Goal: Task Accomplishment & Management: Manage account settings

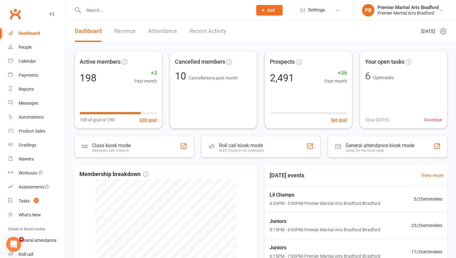
click at [95, 13] on input "text" at bounding box center [165, 10] width 167 height 9
paste input "[EMAIL_ADDRESS][DOMAIN_NAME]"
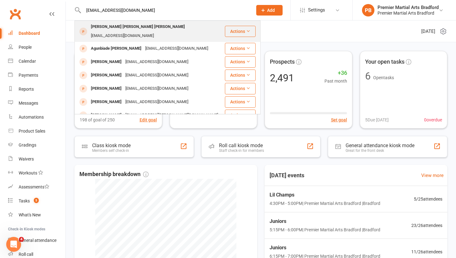
type input "[EMAIL_ADDRESS][DOMAIN_NAME]"
click at [161, 32] on div "[PERSON_NAME] [PERSON_NAME] [PERSON_NAME] [EMAIL_ADDRESS][DOMAIN_NAME]" at bounding box center [155, 31] width 133 height 18
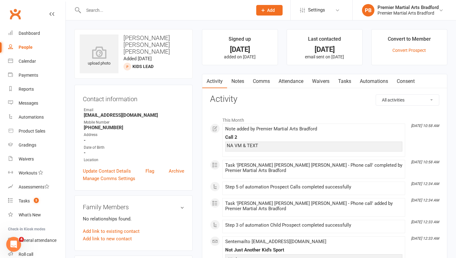
click at [345, 79] on link "Tasks" at bounding box center [345, 81] width 22 height 14
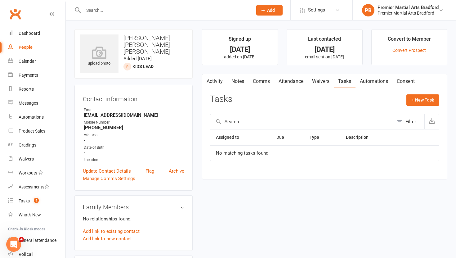
click at [114, 12] on input "text" at bounding box center [165, 10] width 167 height 9
paste input "[EMAIL_ADDRESS][DOMAIN_NAME]"
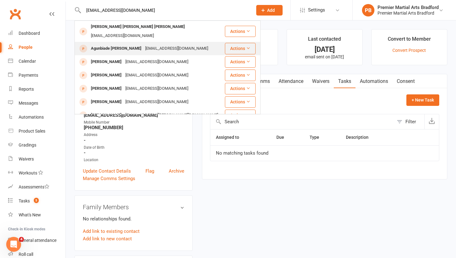
type input "[EMAIL_ADDRESS][DOMAIN_NAME]"
click at [110, 48] on div "Agunbiade [PERSON_NAME]" at bounding box center [116, 48] width 54 height 9
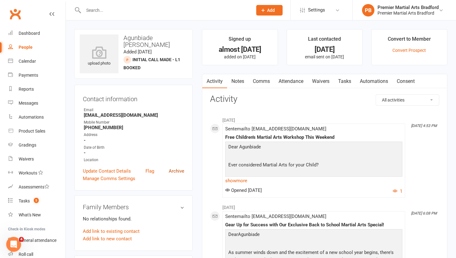
click at [181, 169] on link "Archive" at bounding box center [177, 170] width 16 height 7
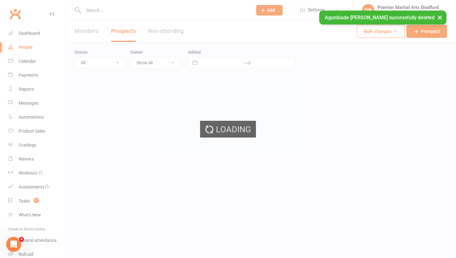
select select "100"
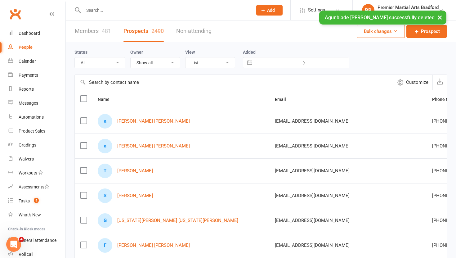
click at [127, 9] on input "text" at bounding box center [165, 10] width 167 height 9
paste input "[EMAIL_ADDRESS][DOMAIN_NAME]"
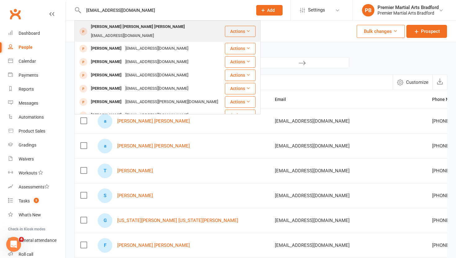
type input "[EMAIL_ADDRESS][DOMAIN_NAME]"
click at [158, 31] on div "[PERSON_NAME] [PERSON_NAME] [PERSON_NAME]" at bounding box center [138, 26] width 98 height 9
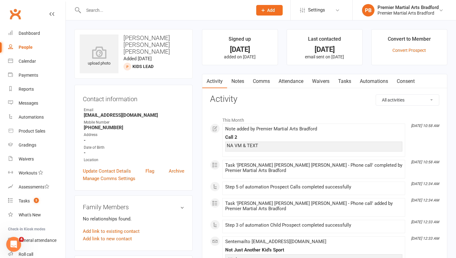
click at [347, 83] on link "Tasks" at bounding box center [345, 81] width 22 height 14
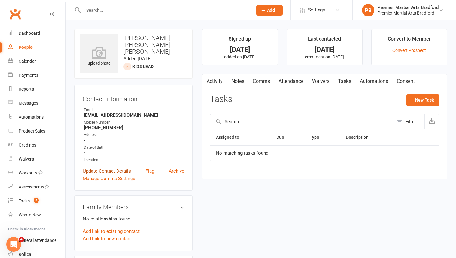
click at [114, 171] on link "Update Contact Details" at bounding box center [107, 170] width 48 height 7
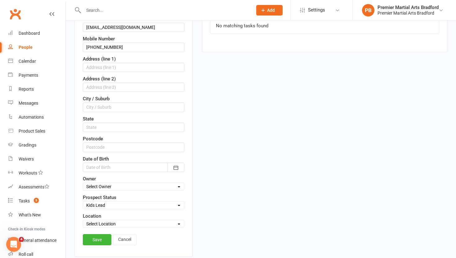
scroll to position [129, 0]
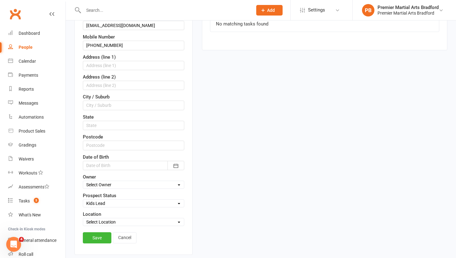
click at [115, 204] on select "Select Initial Call Made - L1 Booked Self Booked Via Calendly - L1 Booked Initi…" at bounding box center [133, 203] width 101 height 7
select select "Initial Call Made - L1 Booked"
click at [97, 239] on link "Save" at bounding box center [97, 237] width 29 height 11
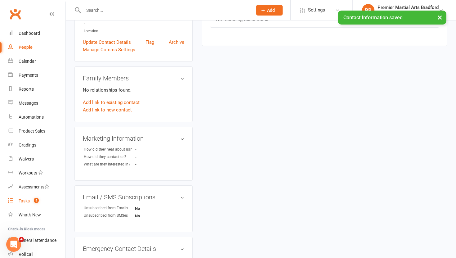
click at [23, 200] on div "Tasks" at bounding box center [24, 200] width 11 height 5
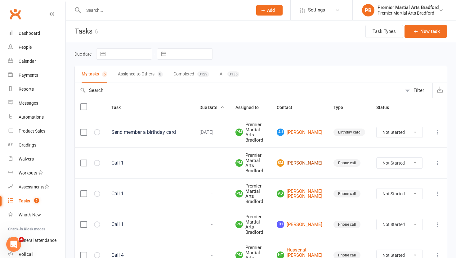
click at [312, 160] on link "[PERSON_NAME]" at bounding box center [300, 162] width 46 height 7
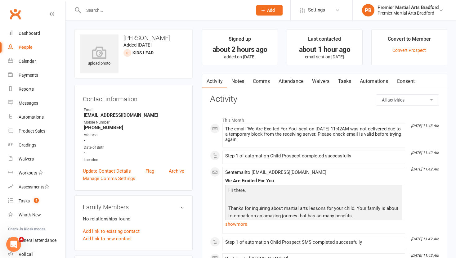
click at [342, 80] on link "Tasks" at bounding box center [345, 81] width 22 height 14
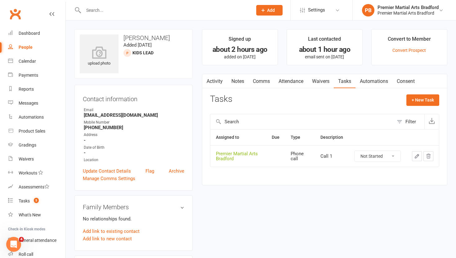
click at [392, 157] on select "Not Started In Progress Waiting Complete" at bounding box center [378, 156] width 46 height 11
select select "unstarted"
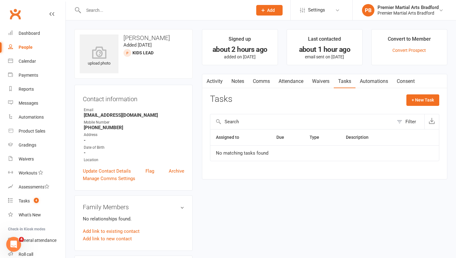
click at [240, 80] on link "Notes" at bounding box center [237, 81] width 21 height 14
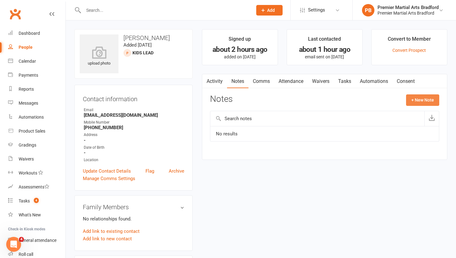
click at [426, 99] on button "+ New Note" at bounding box center [422, 99] width 33 height 11
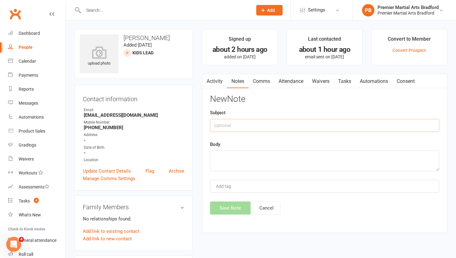
click at [274, 125] on input "text" at bounding box center [324, 125] width 229 height 13
type input "Call 1"
click at [256, 159] on textarea at bounding box center [324, 160] width 229 height 20
click at [238, 156] on textarea "NA VM & VTEXT" at bounding box center [324, 160] width 229 height 20
type textarea "NA VM & TEXT"
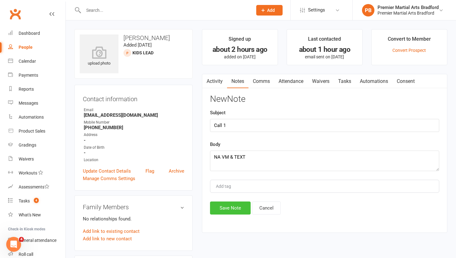
click at [233, 204] on button "Save Note" at bounding box center [230, 207] width 41 height 13
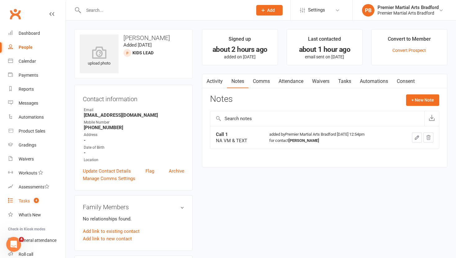
click at [25, 204] on link "Tasks 4" at bounding box center [36, 201] width 57 height 14
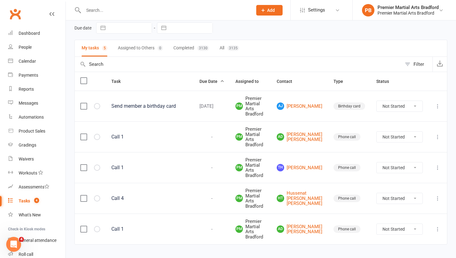
scroll to position [40, 0]
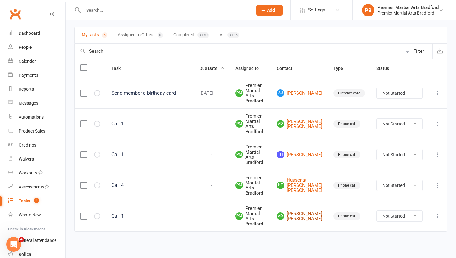
click at [310, 221] on link "ad [PERSON_NAME] [PERSON_NAME]" at bounding box center [300, 216] width 46 height 10
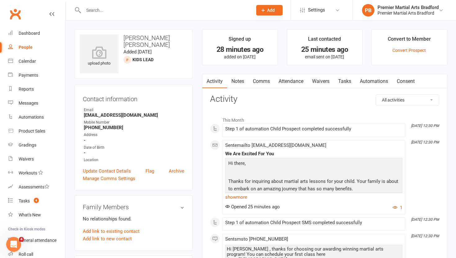
click at [30, 50] on div "People" at bounding box center [26, 47] width 14 height 5
select select "100"
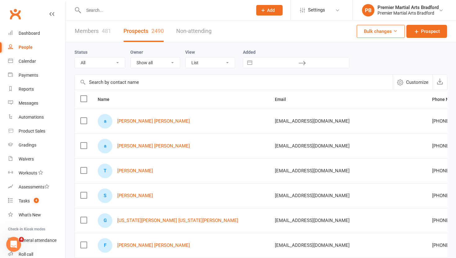
click at [83, 119] on label at bounding box center [83, 121] width 6 height 6
click at [83, 118] on input "checkbox" at bounding box center [83, 118] width 6 height 0
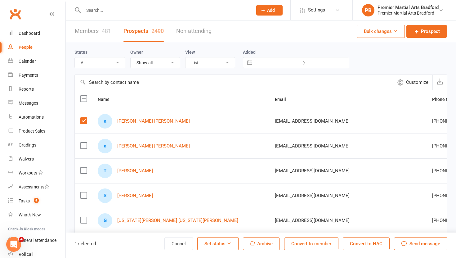
click at [268, 243] on span "Archive" at bounding box center [265, 244] width 16 height 6
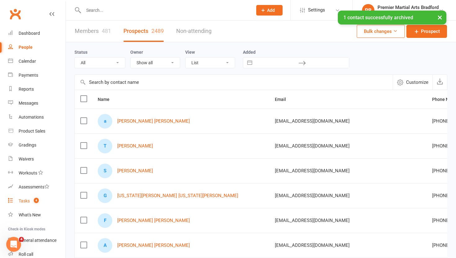
click at [23, 201] on div "Tasks" at bounding box center [24, 200] width 11 height 5
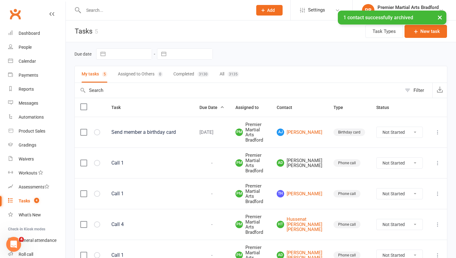
click at [438, 163] on icon at bounding box center [438, 163] width 6 height 6
click at [405, 201] on link "Delete" at bounding box center [410, 200] width 61 height 12
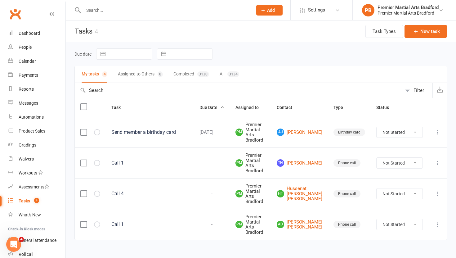
scroll to position [19, 0]
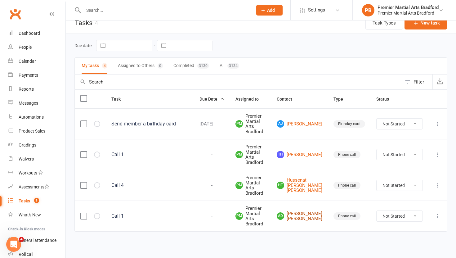
click at [306, 216] on link "ad [PERSON_NAME] [PERSON_NAME]" at bounding box center [300, 216] width 46 height 10
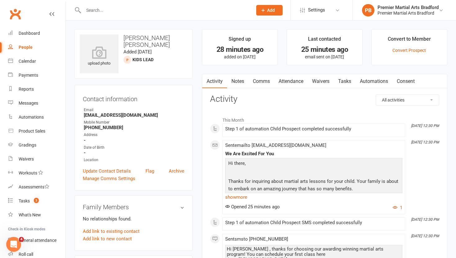
click at [348, 78] on link "Tasks" at bounding box center [345, 81] width 22 height 14
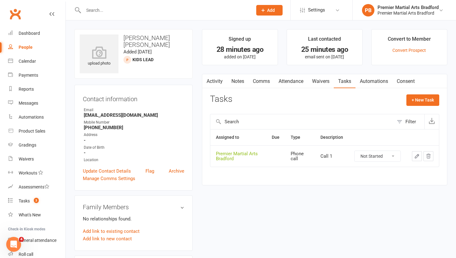
click at [395, 156] on select "Not Started In Progress Waiting Complete" at bounding box center [378, 156] width 46 height 11
select select "unstarted"
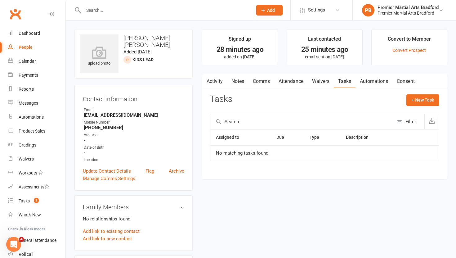
click at [239, 81] on link "Notes" at bounding box center [237, 81] width 21 height 14
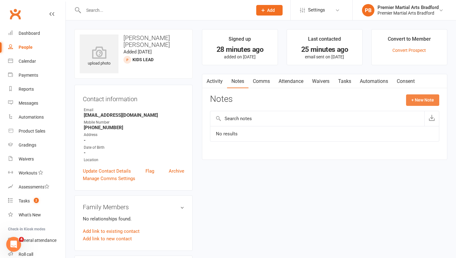
click at [430, 98] on button "+ New Note" at bounding box center [422, 99] width 33 height 11
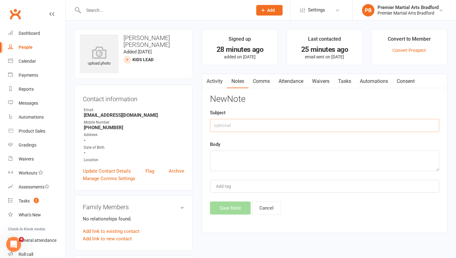
click at [234, 125] on input "text" at bounding box center [324, 125] width 229 height 13
type input "C"
click at [179, 171] on link "Archive" at bounding box center [177, 170] width 16 height 7
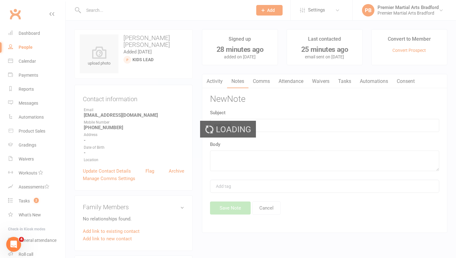
select select "100"
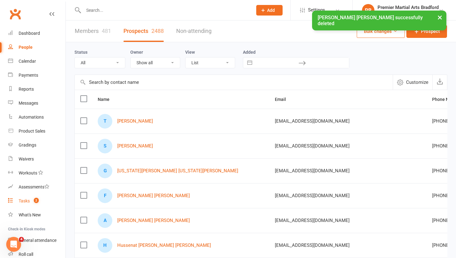
click at [25, 202] on div "Tasks" at bounding box center [24, 200] width 11 height 5
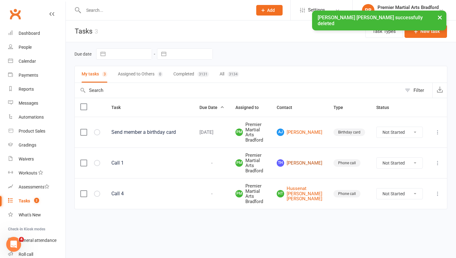
click at [309, 163] on link "Th [PERSON_NAME]" at bounding box center [300, 162] width 46 height 7
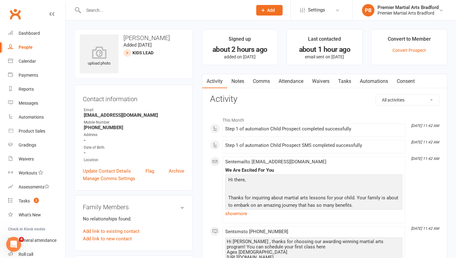
click at [345, 83] on link "Tasks" at bounding box center [345, 81] width 22 height 14
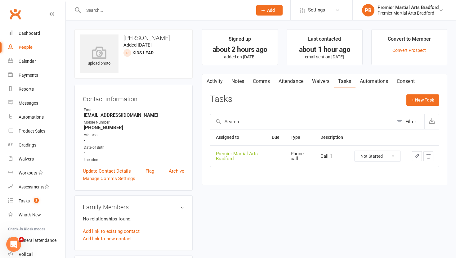
click at [394, 158] on select "Not Started In Progress Waiting Complete" at bounding box center [378, 156] width 46 height 11
select select "unstarted"
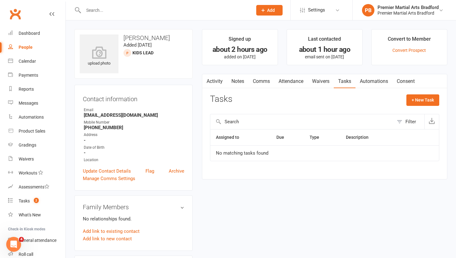
click at [239, 82] on link "Notes" at bounding box center [237, 81] width 21 height 14
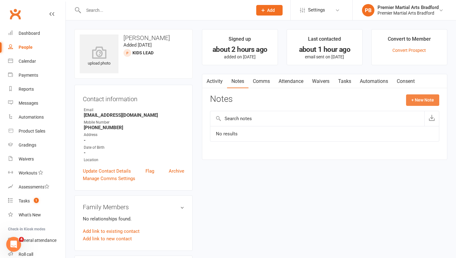
click at [431, 99] on button "+ New Note" at bounding box center [422, 99] width 33 height 11
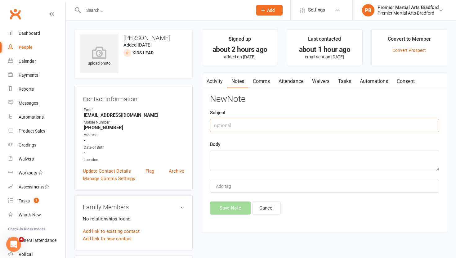
click at [247, 127] on input "text" at bounding box center [324, 125] width 229 height 13
type input "Call 1"
click at [244, 159] on textarea at bounding box center [324, 160] width 229 height 20
type textarea "NA VM & TEXT"
click at [232, 207] on button "Save Note" at bounding box center [230, 207] width 41 height 13
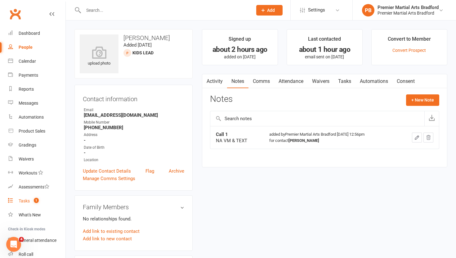
click at [21, 200] on div "Tasks" at bounding box center [24, 200] width 11 height 5
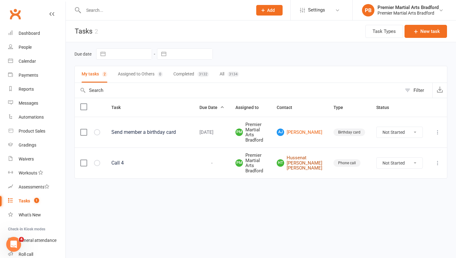
click at [313, 166] on link "HT Hussenat [PERSON_NAME] Hussenat [PERSON_NAME]" at bounding box center [300, 163] width 46 height 16
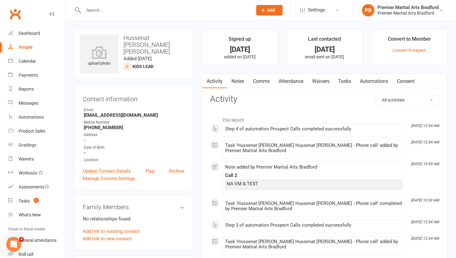
click at [344, 80] on link "Tasks" at bounding box center [345, 81] width 22 height 14
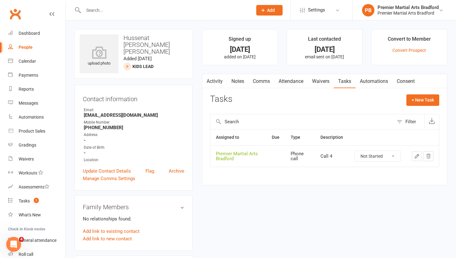
click at [394, 157] on select "Not Started In Progress Waiting Complete" at bounding box center [378, 156] width 46 height 11
select select "unstarted"
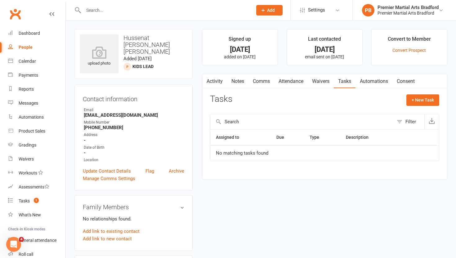
click at [238, 82] on link "Notes" at bounding box center [237, 81] width 21 height 14
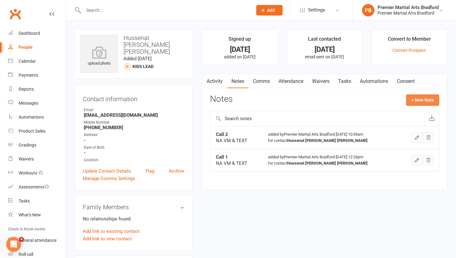
click at [427, 100] on button "+ New Note" at bounding box center [422, 99] width 33 height 11
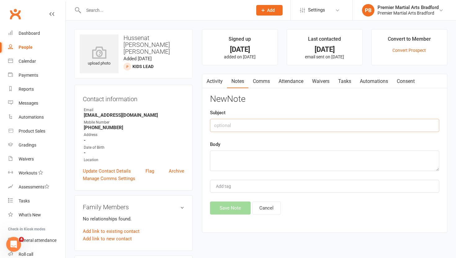
click at [256, 127] on input "text" at bounding box center [324, 125] width 229 height 13
type input "Call 3"
click at [230, 160] on textarea at bounding box center [324, 160] width 229 height 20
type textarea "N"
click at [235, 124] on input "Call 3" at bounding box center [324, 125] width 229 height 13
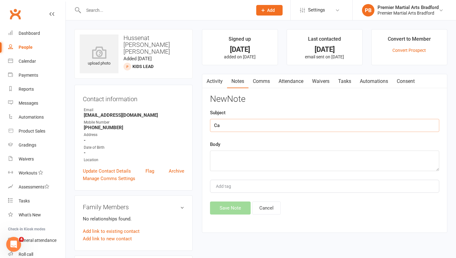
type input "C"
click at [180, 171] on link "Archive" at bounding box center [177, 170] width 16 height 7
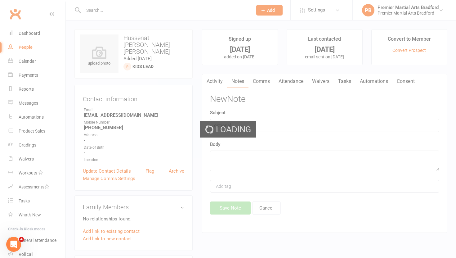
select select "100"
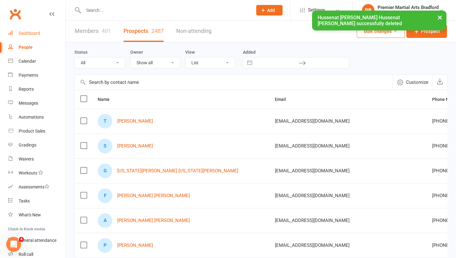
click at [33, 34] on div "Dashboard" at bounding box center [29, 33] width 21 height 5
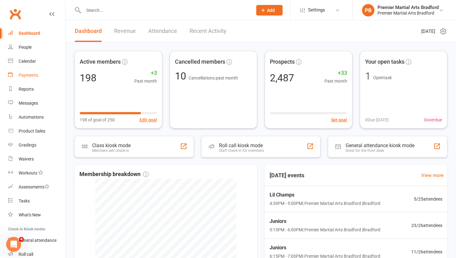
click at [30, 78] on link "Payments" at bounding box center [36, 75] width 57 height 14
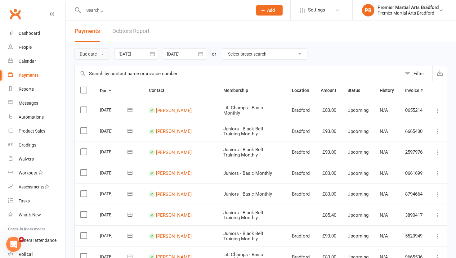
click at [104, 53] on button "Due date" at bounding box center [91, 53] width 34 height 11
click at [100, 95] on link "Date failed" at bounding box center [105, 93] width 61 height 12
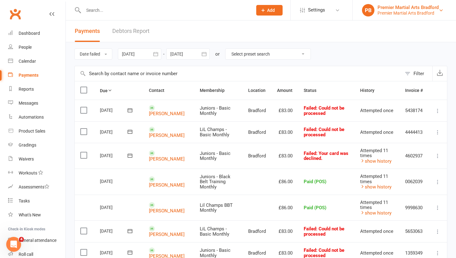
click at [411, 10] on div "Premier Martial Arts Bradford" at bounding box center [408, 8] width 61 height 6
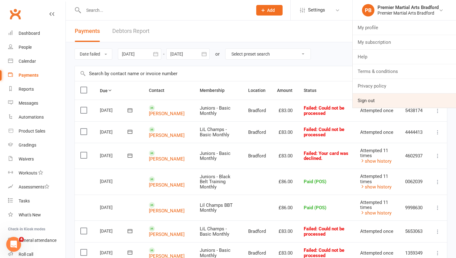
click at [369, 101] on link "Sign out" at bounding box center [404, 100] width 103 height 14
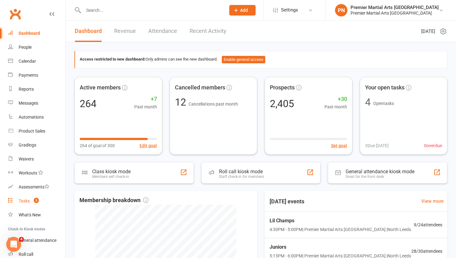
click at [20, 199] on div "Tasks" at bounding box center [24, 200] width 11 height 5
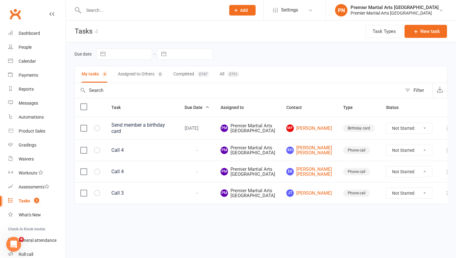
scroll to position [29, 0]
click at [311, 197] on link "[PERSON_NAME]" at bounding box center [309, 192] width 46 height 7
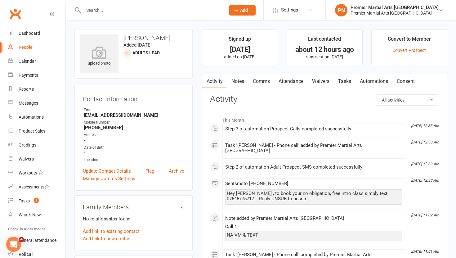
click at [345, 78] on link "Tasks" at bounding box center [345, 81] width 22 height 14
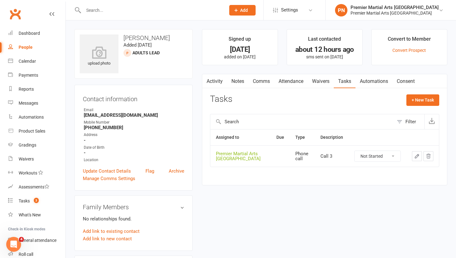
click at [390, 156] on select "Not Started In Progress Waiting Complete" at bounding box center [378, 156] width 46 height 11
select select "unstarted"
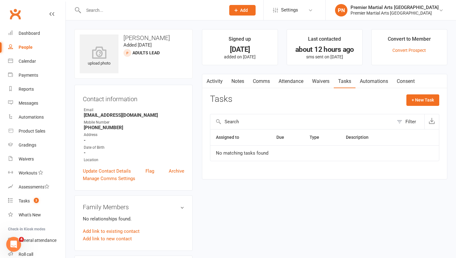
click at [244, 83] on link "Notes" at bounding box center [237, 81] width 21 height 14
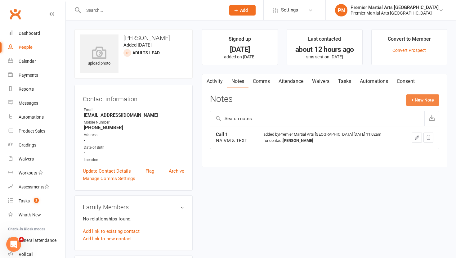
click at [418, 98] on button "+ New Note" at bounding box center [422, 99] width 33 height 11
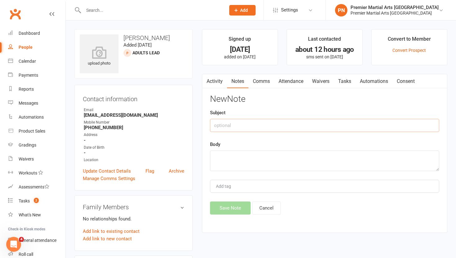
click at [239, 126] on input "text" at bounding box center [324, 125] width 229 height 13
type input "Call 2"
click at [221, 161] on textarea at bounding box center [324, 160] width 229 height 20
type textarea "NA VM & TEXT"
click at [229, 208] on button "Save Note" at bounding box center [230, 207] width 41 height 13
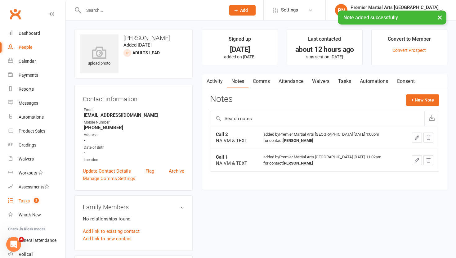
click at [28, 196] on link "Tasks 2" at bounding box center [36, 201] width 57 height 14
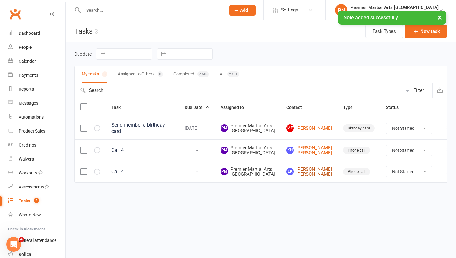
click at [310, 177] on link "EK Ervis Kasa Ervis Kasa" at bounding box center [309, 172] width 46 height 10
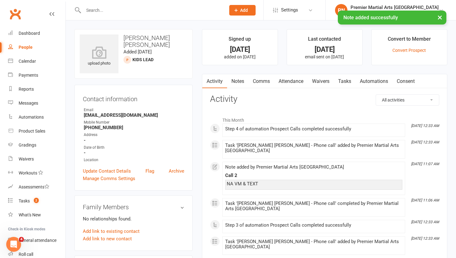
click at [343, 82] on link "Tasks" at bounding box center [345, 81] width 22 height 14
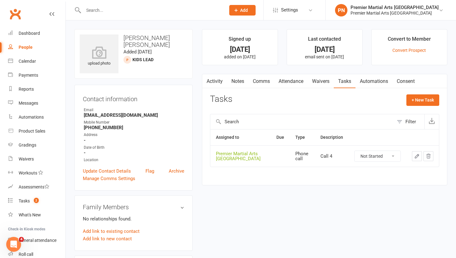
click at [395, 157] on select "Not Started In Progress Waiting Complete" at bounding box center [378, 156] width 46 height 11
select select "unstarted"
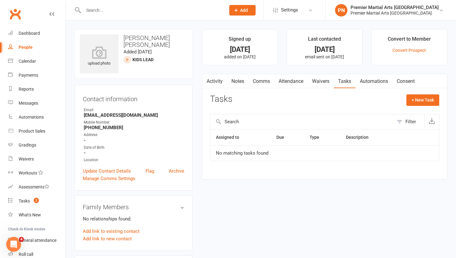
click at [239, 80] on link "Notes" at bounding box center [237, 81] width 21 height 14
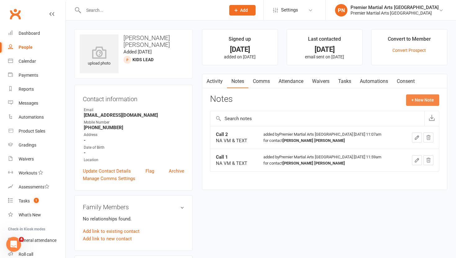
click at [426, 99] on button "+ New Note" at bounding box center [422, 99] width 33 height 11
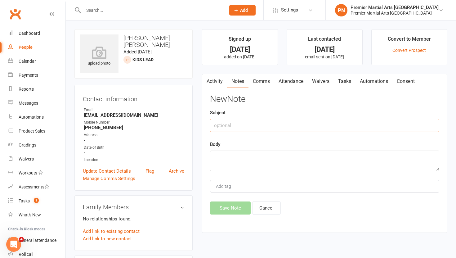
click at [263, 125] on input "text" at bounding box center [324, 125] width 229 height 13
type input "Call 3"
click at [247, 163] on textarea at bounding box center [324, 160] width 229 height 20
type textarea "NA VM & TEXT"
click at [230, 210] on button "Save Note" at bounding box center [230, 207] width 41 height 13
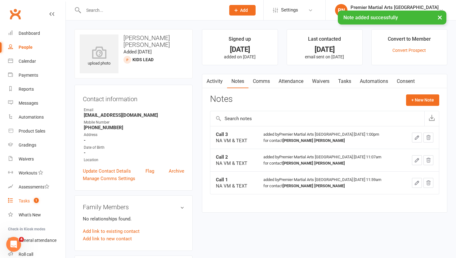
click at [27, 198] on div "Tasks" at bounding box center [24, 200] width 11 height 5
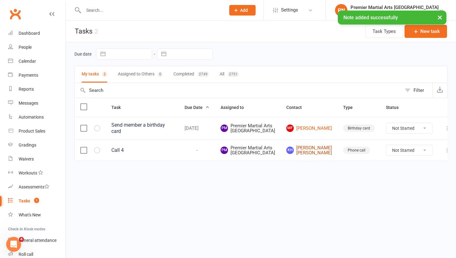
click at [308, 155] on link "kH kelly Hood kelly Hood" at bounding box center [309, 150] width 46 height 10
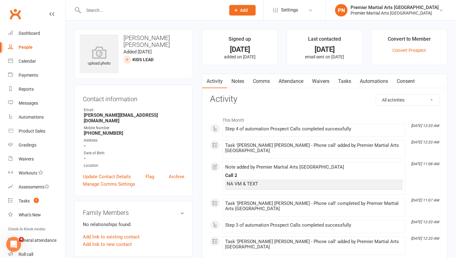
click at [349, 82] on link "Tasks" at bounding box center [345, 81] width 22 height 14
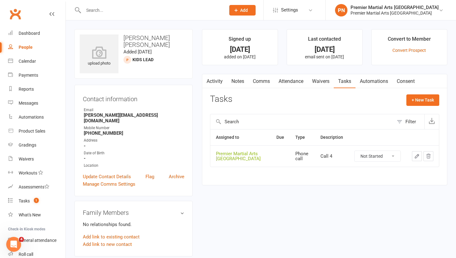
click at [396, 155] on select "Not Started In Progress Waiting Complete" at bounding box center [378, 156] width 46 height 11
select select "unstarted"
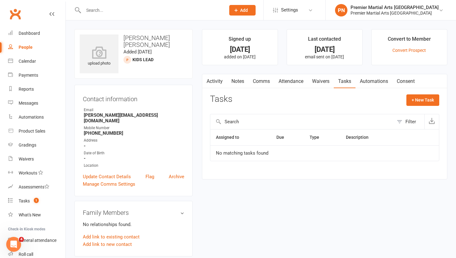
click at [240, 81] on link "Notes" at bounding box center [237, 81] width 21 height 14
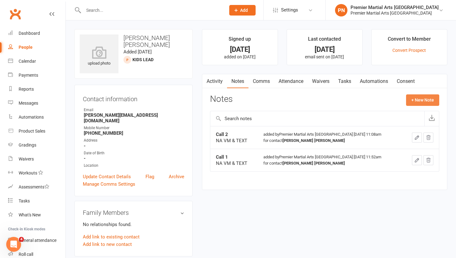
click at [417, 103] on button "+ New Note" at bounding box center [422, 99] width 33 height 11
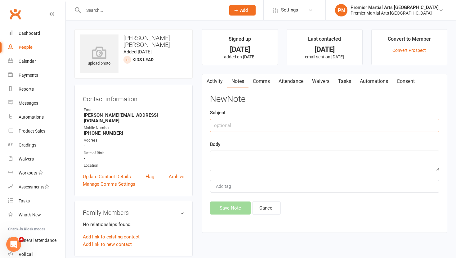
click at [279, 126] on input "text" at bounding box center [324, 125] width 229 height 13
type input "Call 3"
click at [268, 159] on textarea at bounding box center [324, 160] width 229 height 20
type textarea "NA VM & TEXT"
click at [238, 211] on button "Save Note" at bounding box center [230, 207] width 41 height 13
